Goal: Task Accomplishment & Management: Manage account settings

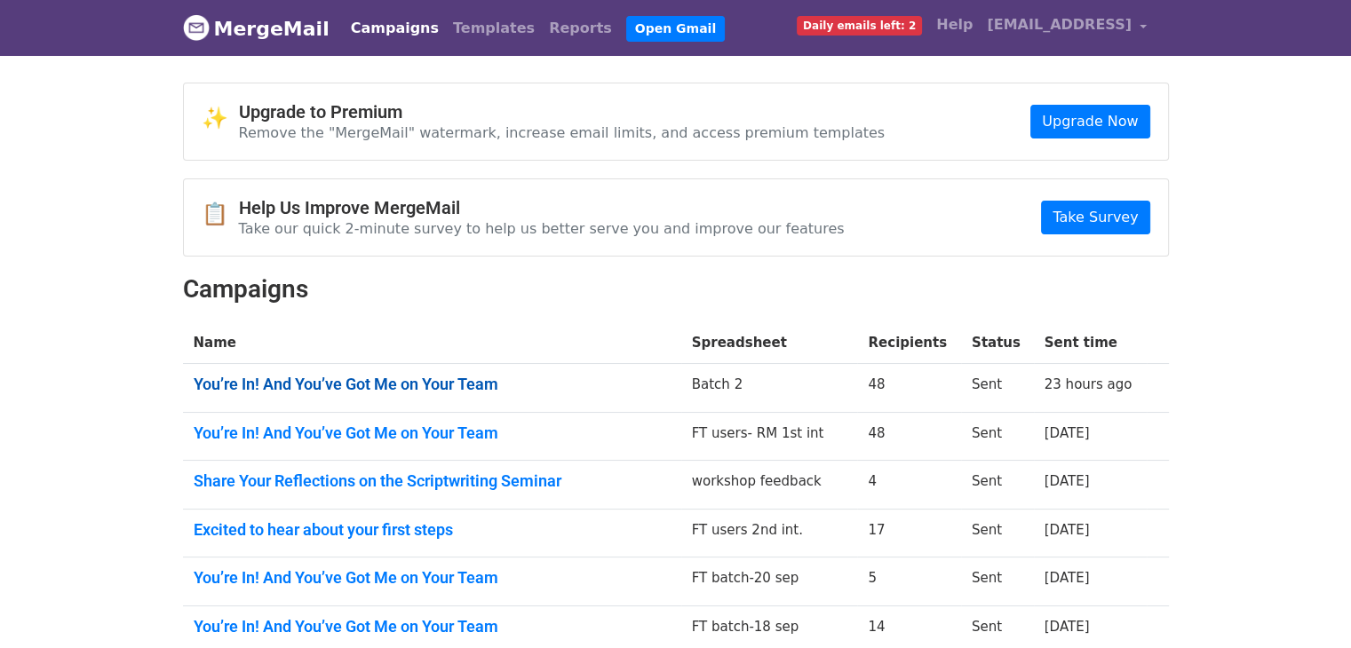
click at [396, 385] on link "You’re In! And You’ve Got Me on Your Team" at bounding box center [432, 385] width 477 height 20
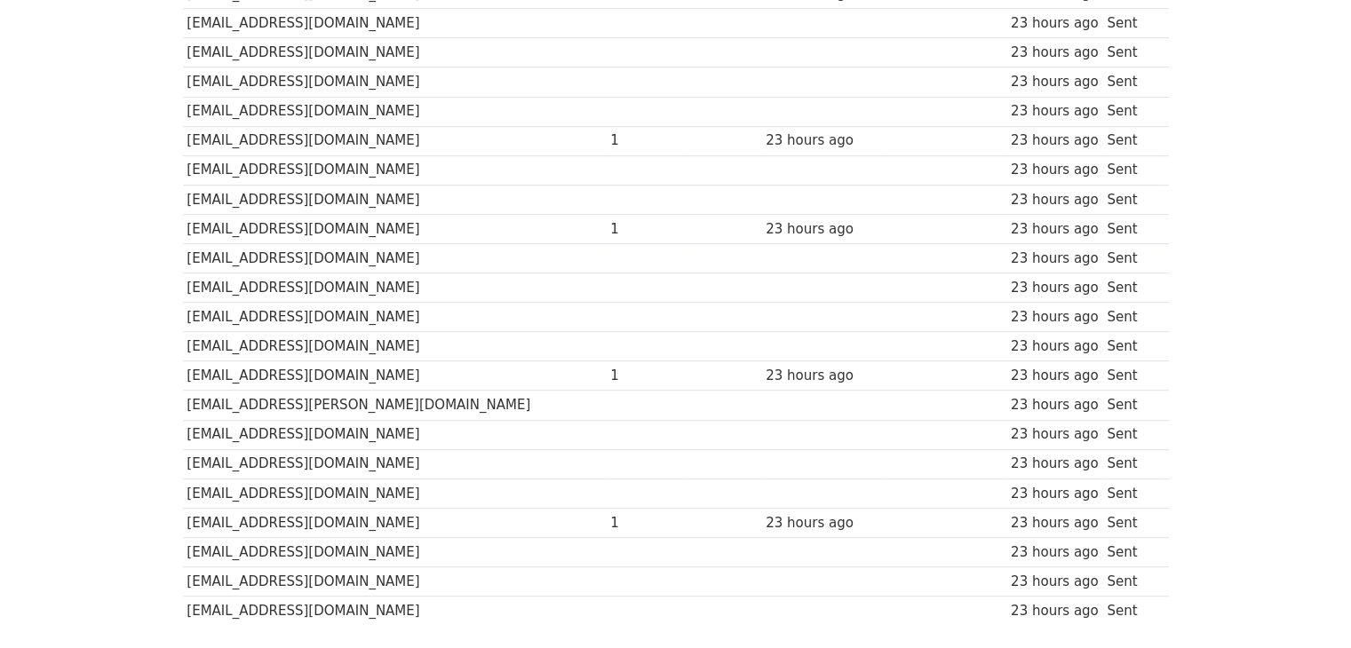
scroll to position [1206, 0]
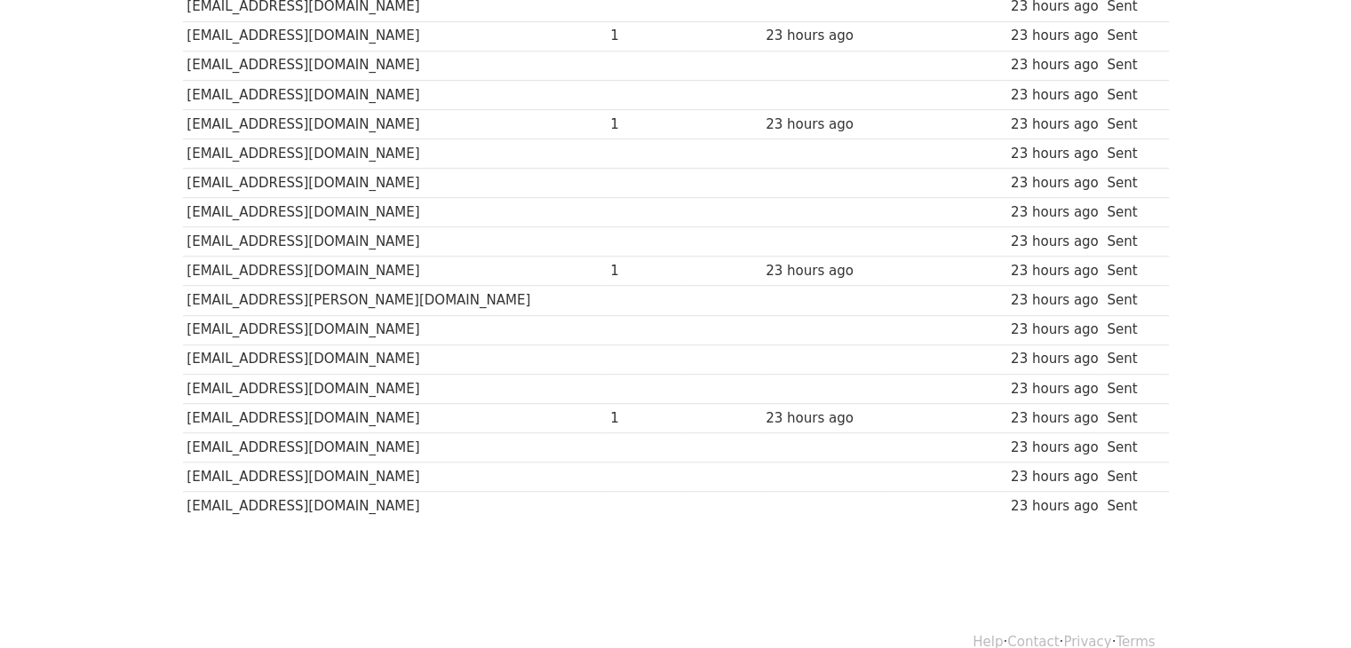
drag, startPoint x: 186, startPoint y: 475, endPoint x: 376, endPoint y: 486, distance: 190.3
click at [376, 492] on td "krishnanshsharma.23@wud.ac.in" at bounding box center [395, 506] width 424 height 29
copy td "krishnanshsharma.23@wud.ac.in"
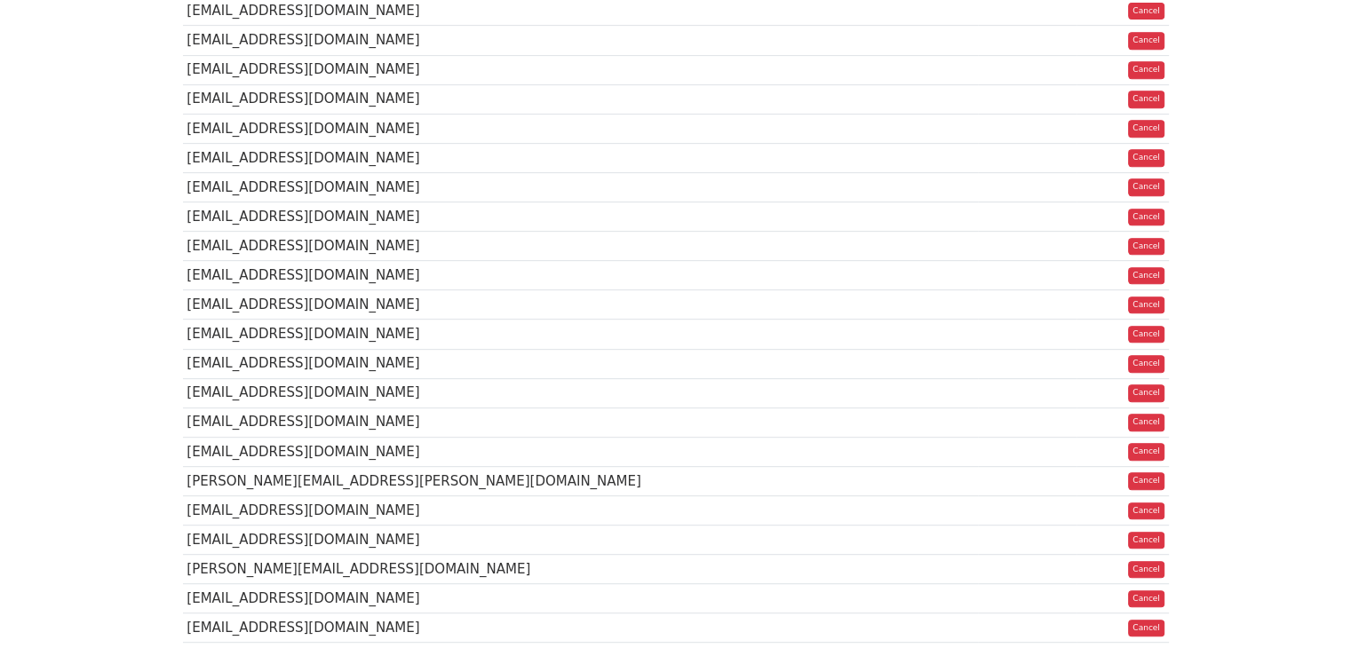
scroll to position [851, 0]
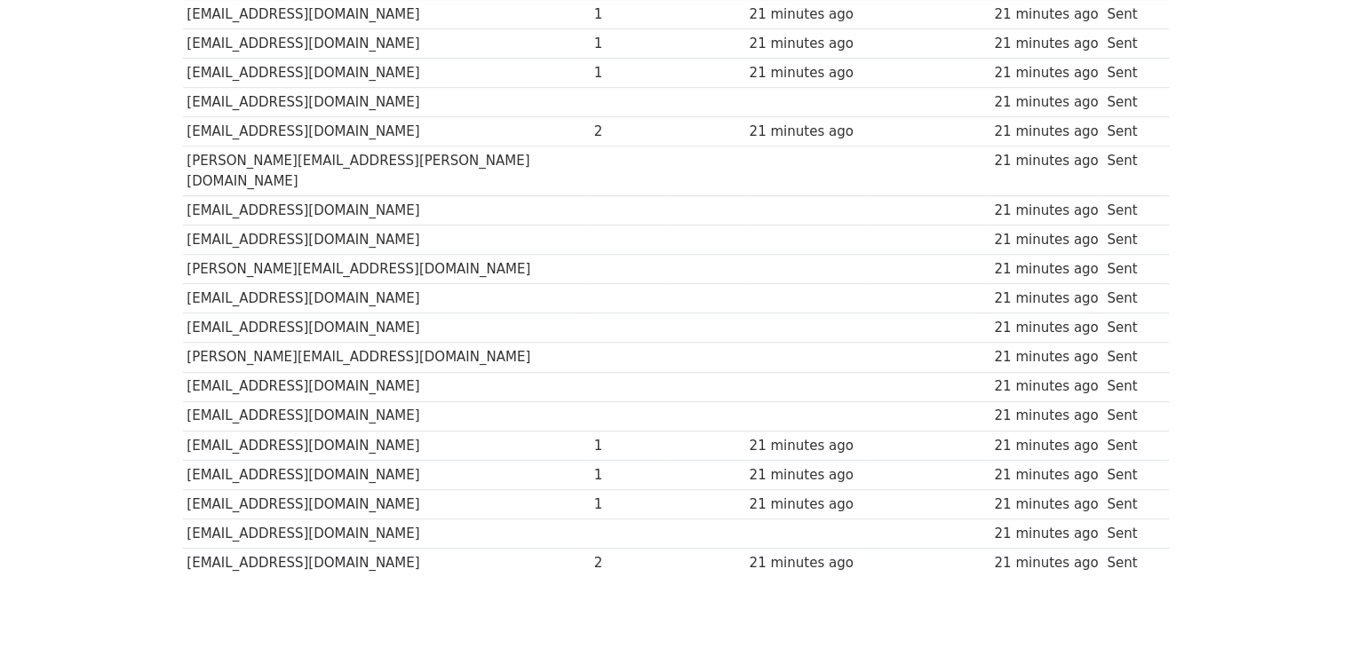
scroll to position [1206, 0]
